Goal: Communication & Community: Answer question/provide support

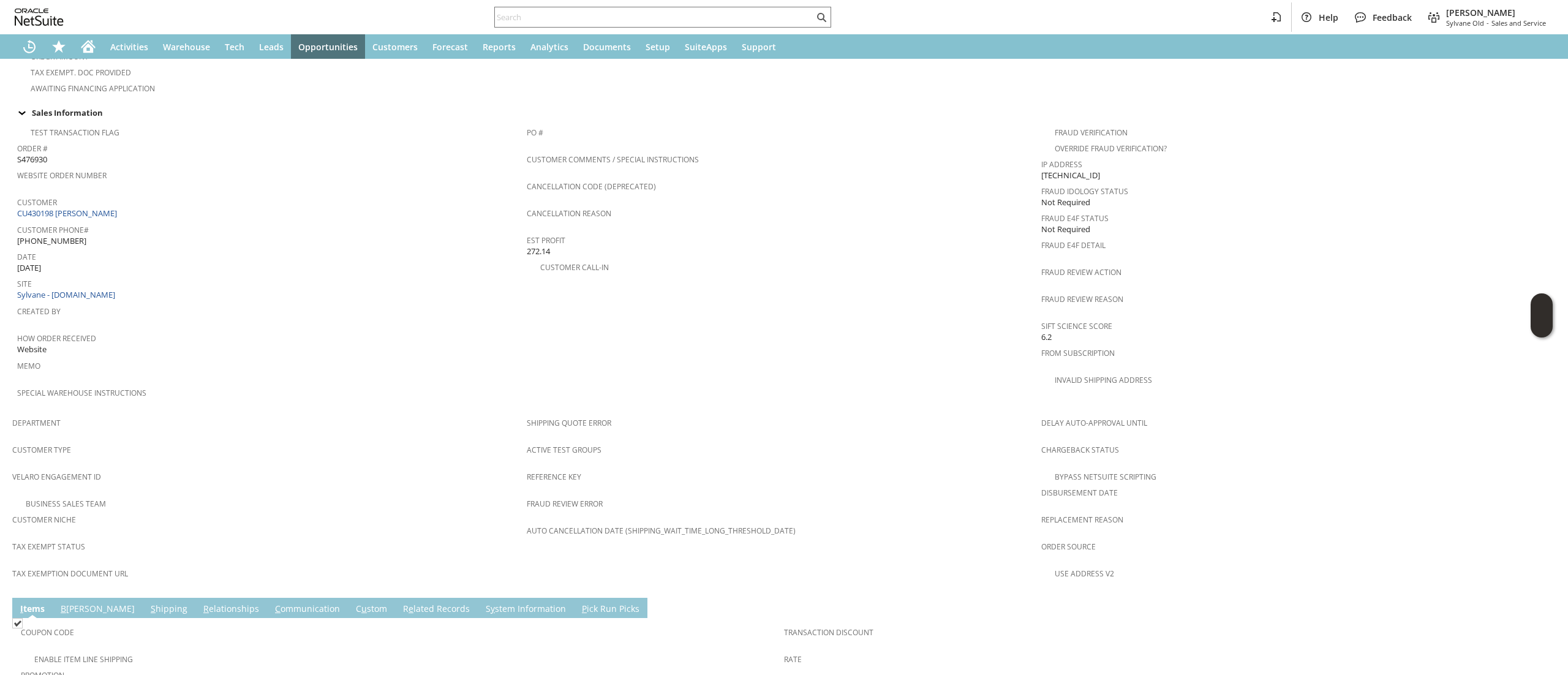
scroll to position [612, 0]
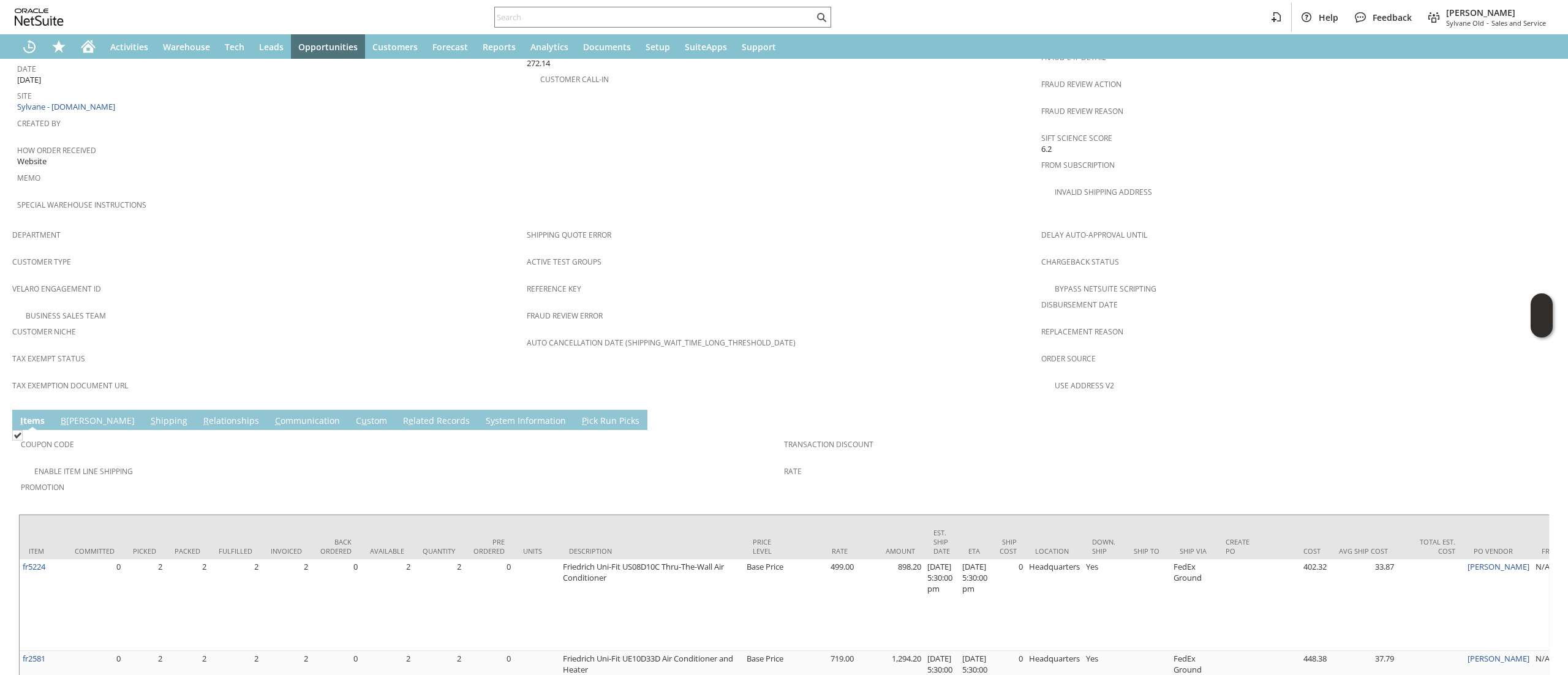
click at [272, 415] on link "C ommunication" at bounding box center [308, 422] width 71 height 14
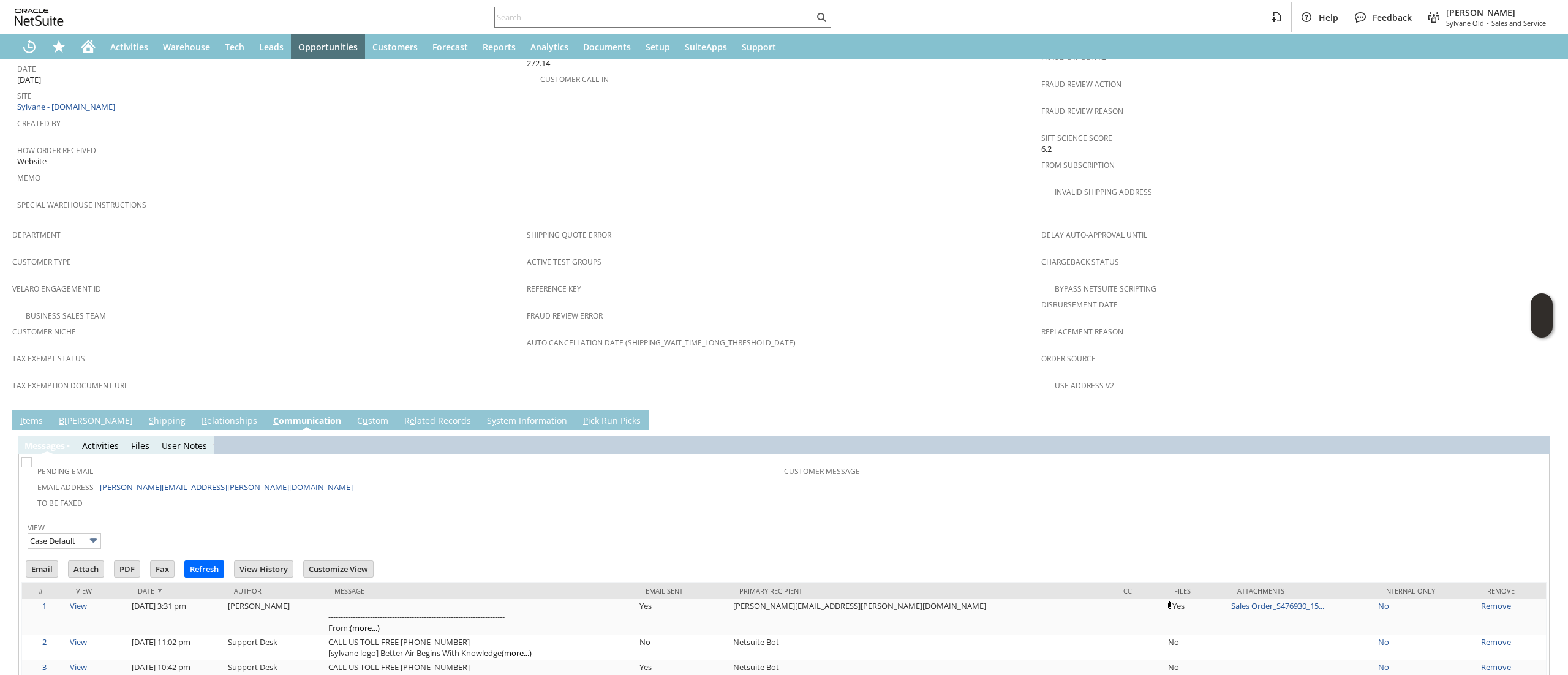
scroll to position [0, 0]
click at [49, 561] on input "Email" at bounding box center [42, 569] width 31 height 16
click at [897, 307] on div "Fraud Review Error" at bounding box center [781, 319] width 508 height 26
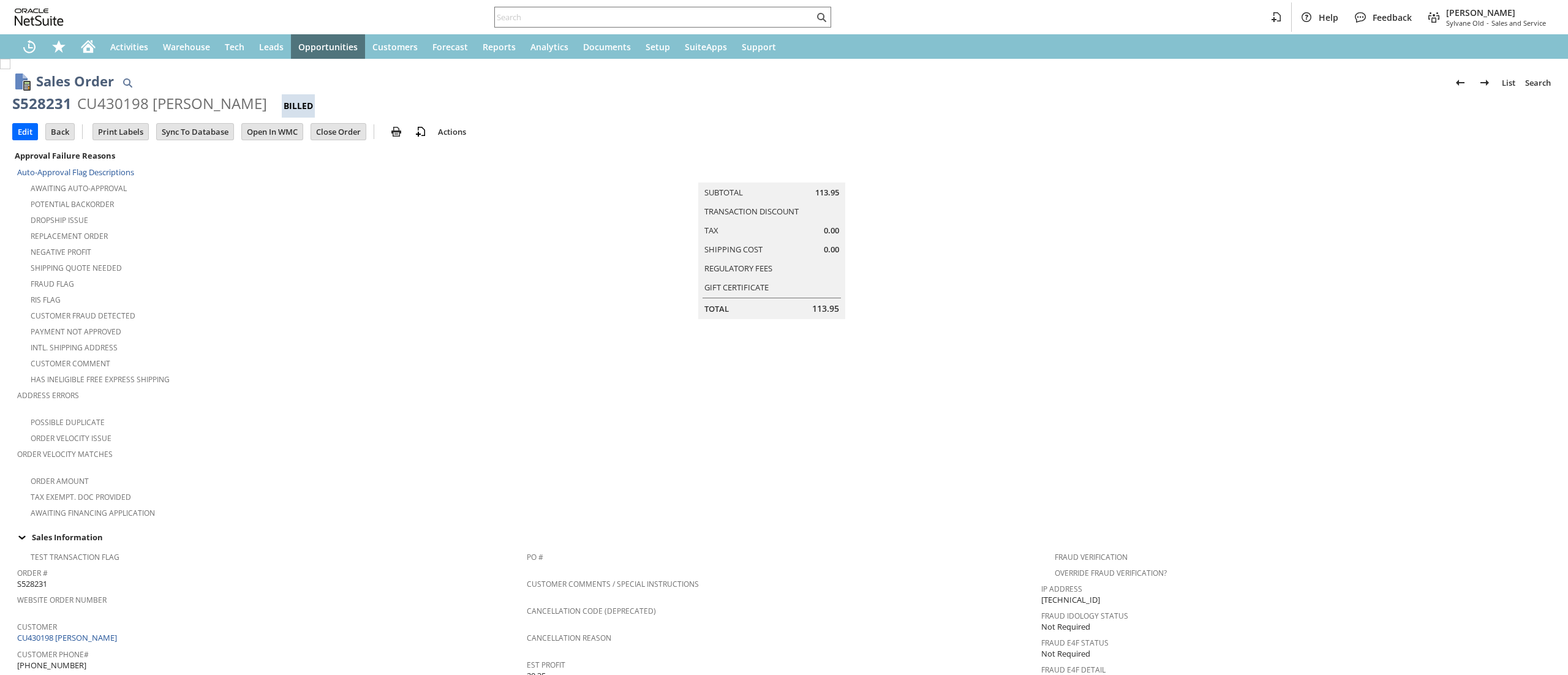
scroll to position [569, 0]
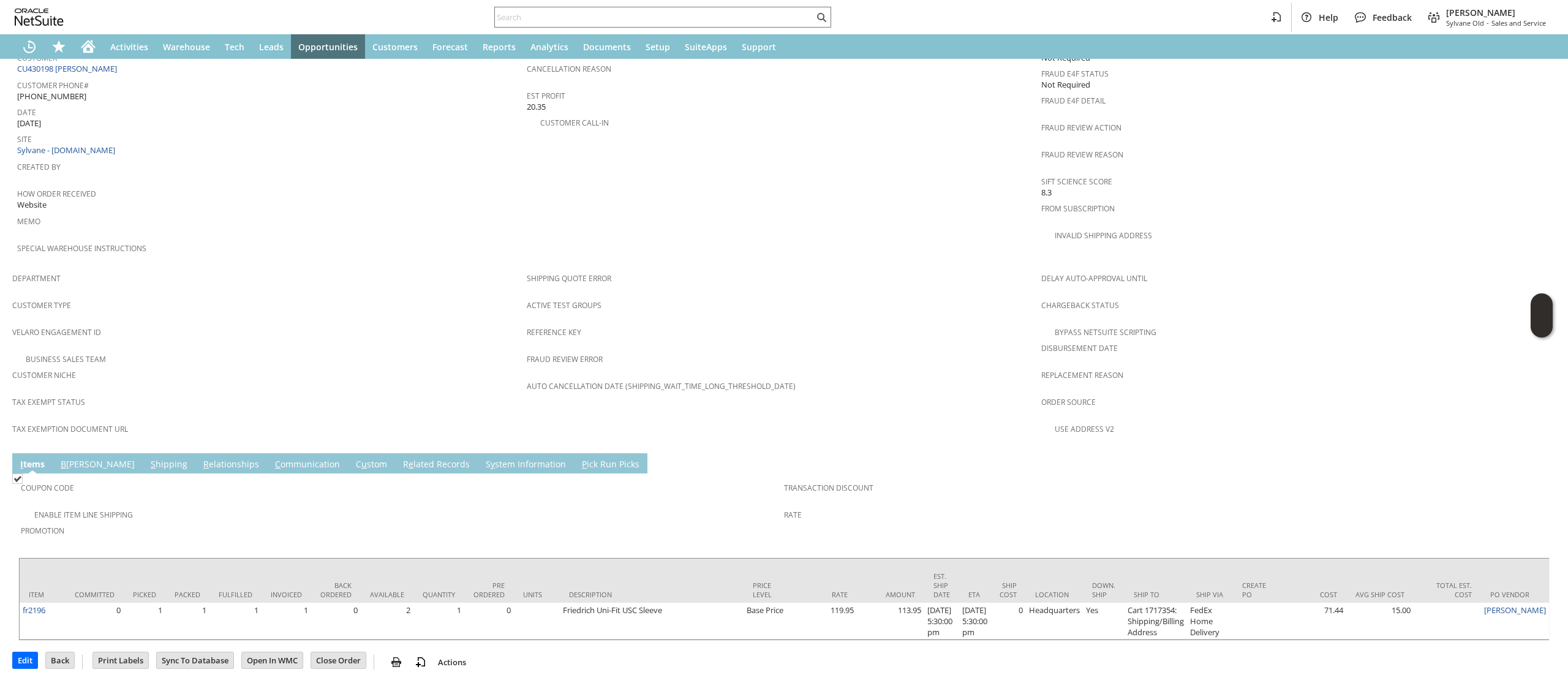
click at [237, 476] on td "Coupon Code" at bounding box center [402, 491] width 763 height 30
click at [272, 458] on link "C ommunication" at bounding box center [308, 465] width 71 height 14
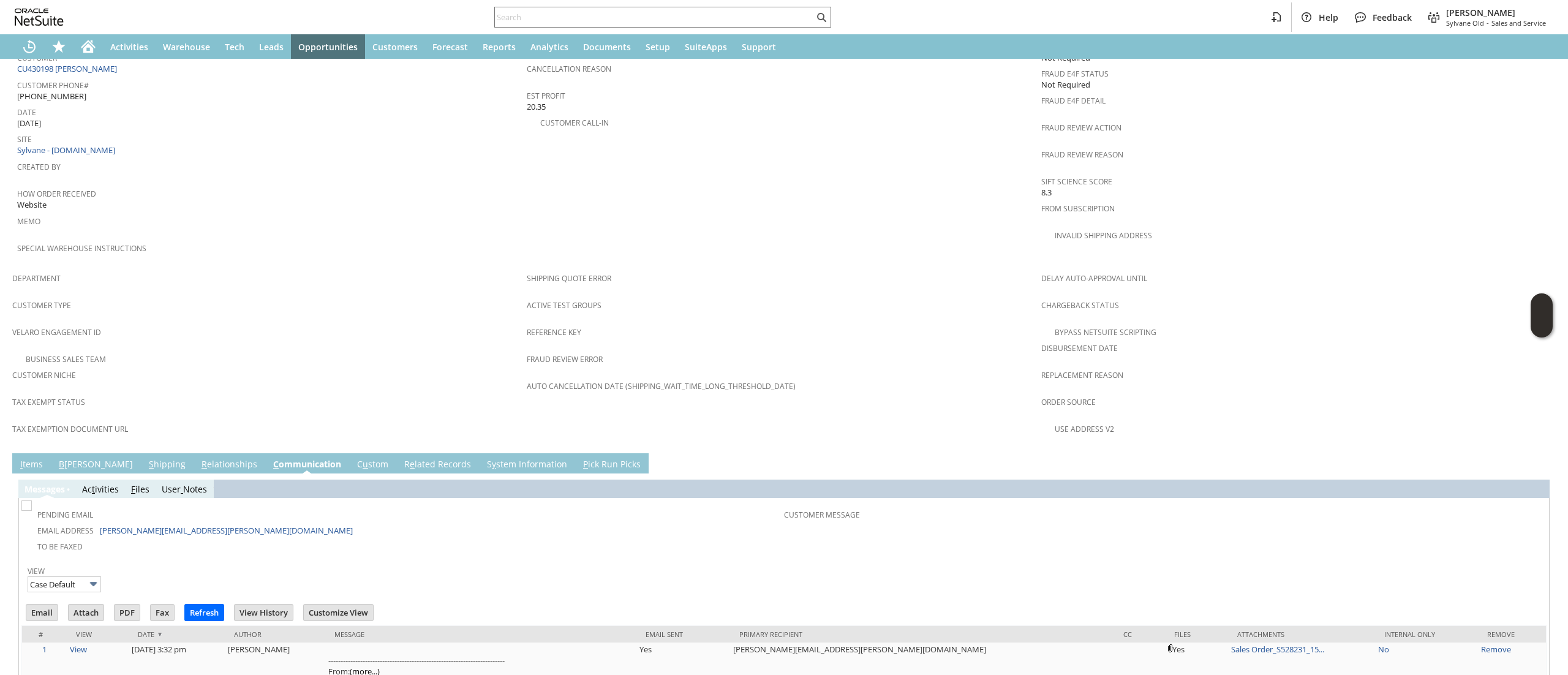
scroll to position [0, 0]
click at [43, 604] on input "Email" at bounding box center [42, 612] width 31 height 16
